Goal: Use online tool/utility: Utilize a website feature to perform a specific function

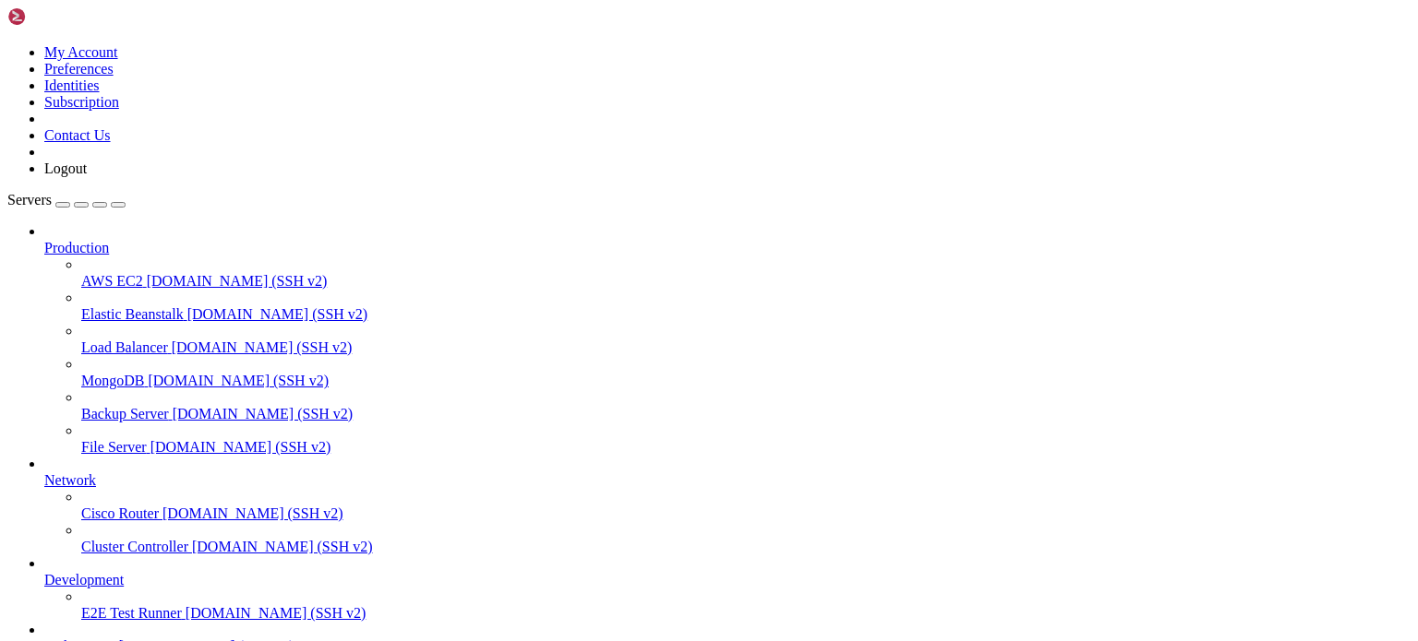
scroll to position [151, 0]
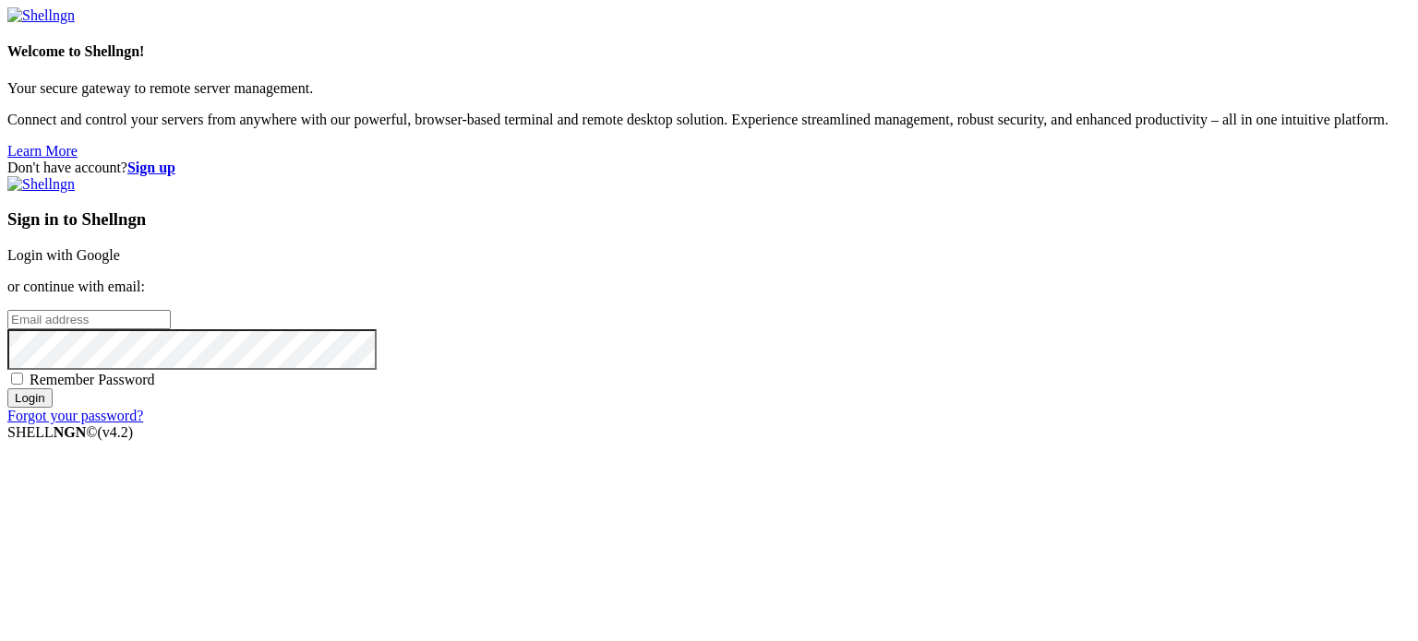
click at [120, 247] on link "Login with Google" at bounding box center [63, 255] width 113 height 16
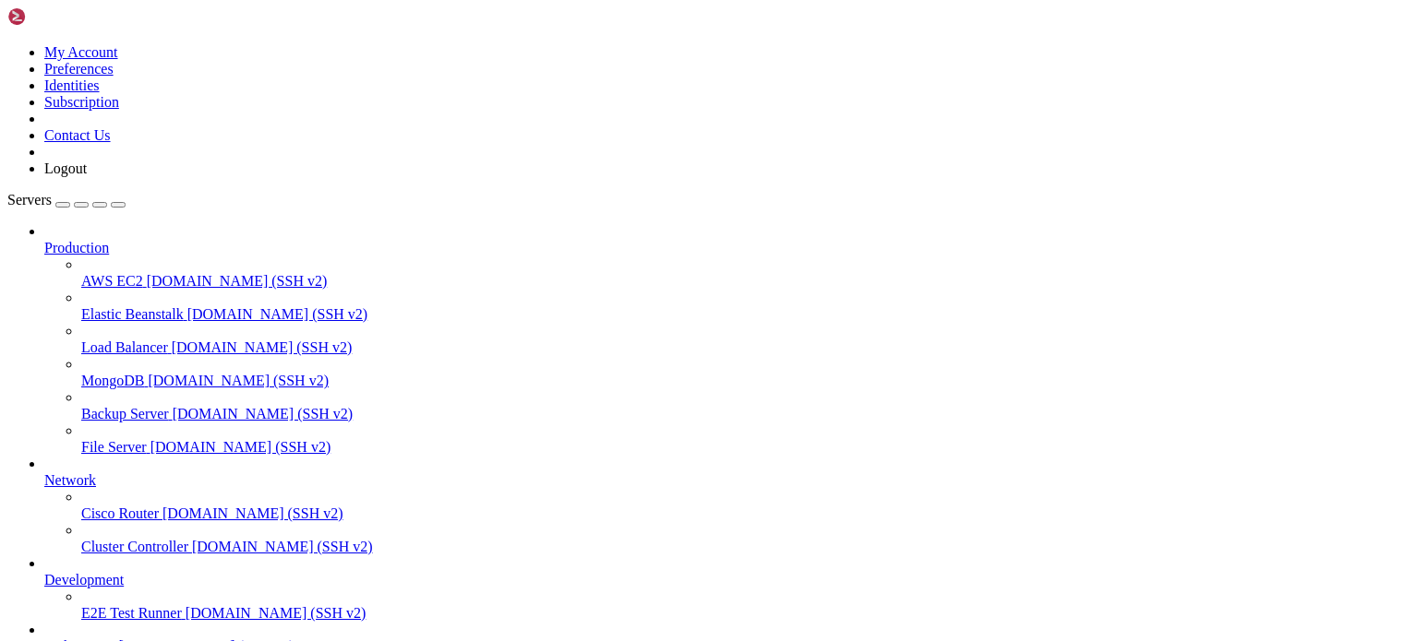
scroll to position [151, 0]
click at [118, 639] on span "[TECHNICAL_ID] (SSH v2)" at bounding box center [205, 647] width 175 height 16
